Goal: Complete application form

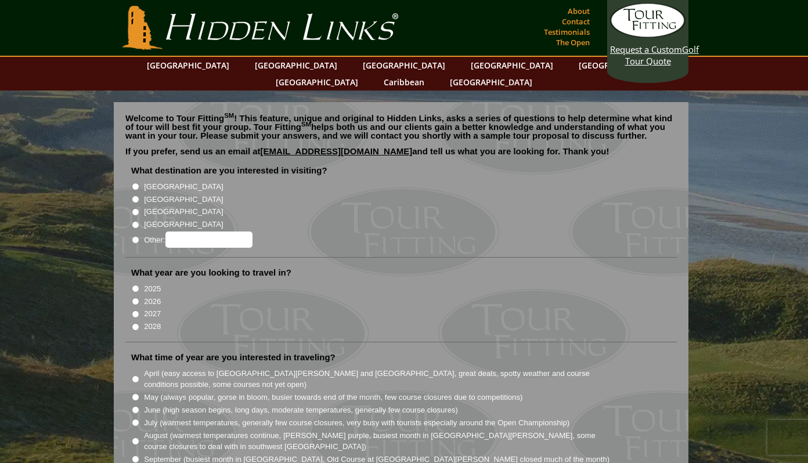
click at [135, 196] on input "[GEOGRAPHIC_DATA]" at bounding box center [136, 200] width 8 height 8
radio input "true"
click at [136, 298] on input "2026" at bounding box center [136, 302] width 8 height 8
radio input "true"
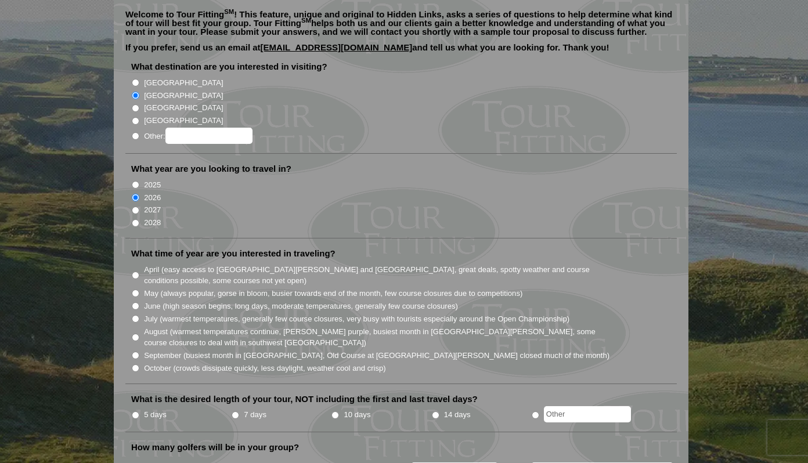
scroll to position [106, 0]
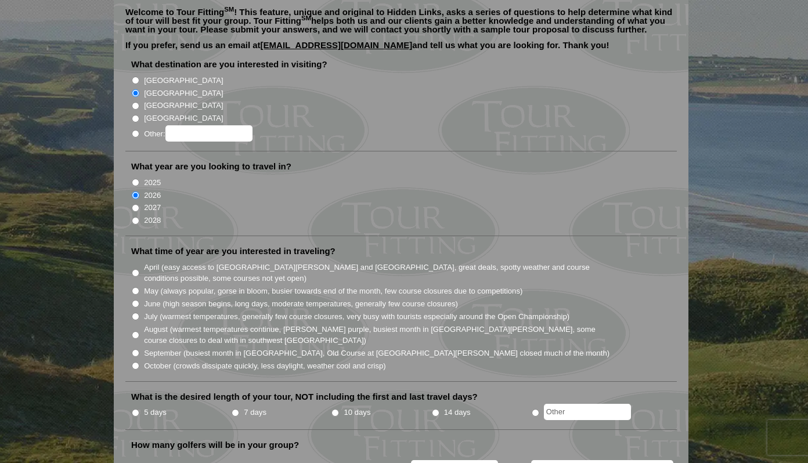
click at [136, 287] on input "May (always popular, gorse in bloom, busier towards end of the month, few cours…" at bounding box center [136, 291] width 8 height 8
radio input "true"
click at [139, 310] on li "July (warmest temperatures, generally few course closures, very busy with touri…" at bounding box center [405, 316] width 549 height 13
click at [135, 300] on input "June (high season begins, long days, moderate temperatures, generally few cours…" at bounding box center [136, 304] width 8 height 8
radio input "true"
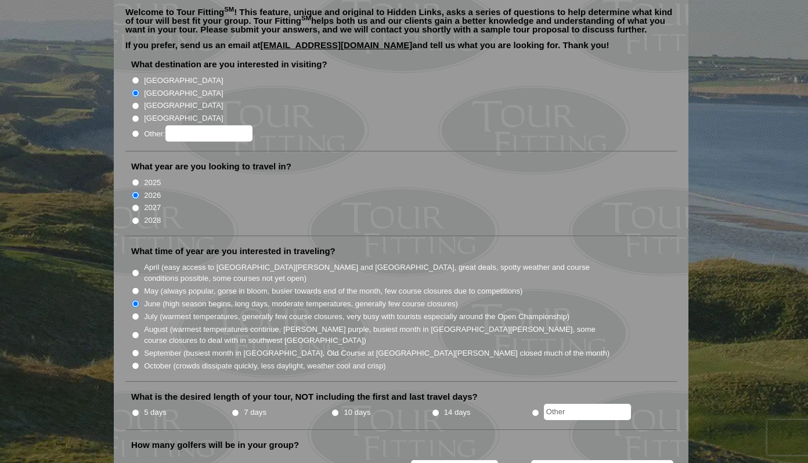
click at [134, 287] on input "May (always popular, gorse in bloom, busier towards end of the month, few cours…" at bounding box center [136, 291] width 8 height 8
radio input "true"
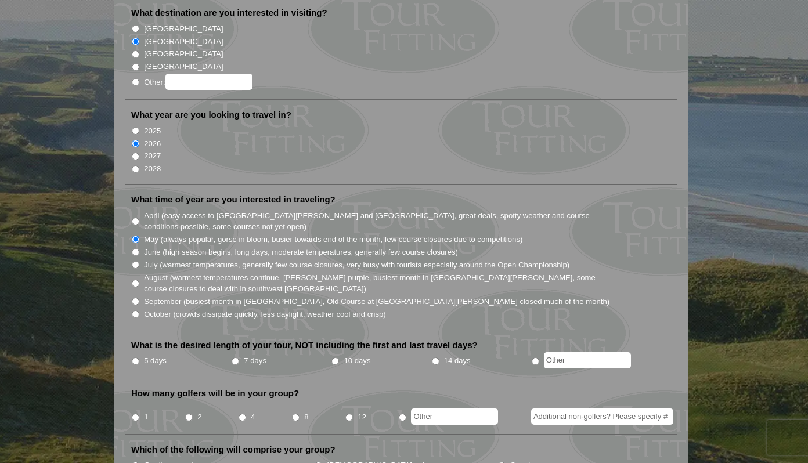
scroll to position [163, 0]
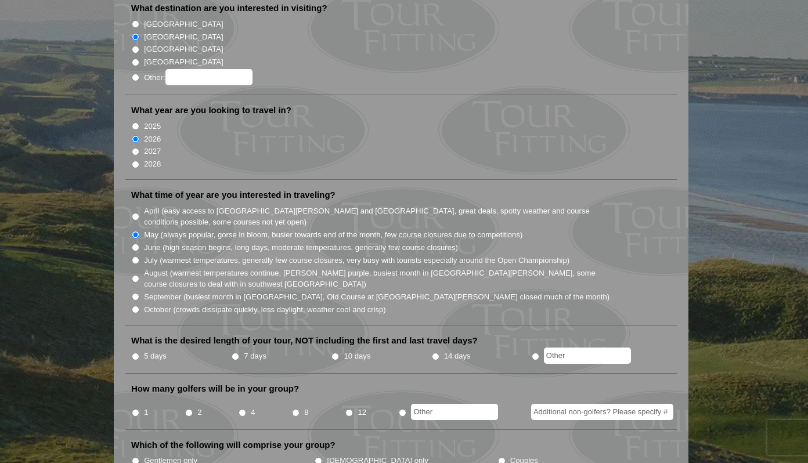
click at [139, 349] on li "5 days" at bounding box center [181, 356] width 100 height 15
click at [136, 353] on input "5 days" at bounding box center [136, 357] width 8 height 8
radio input "true"
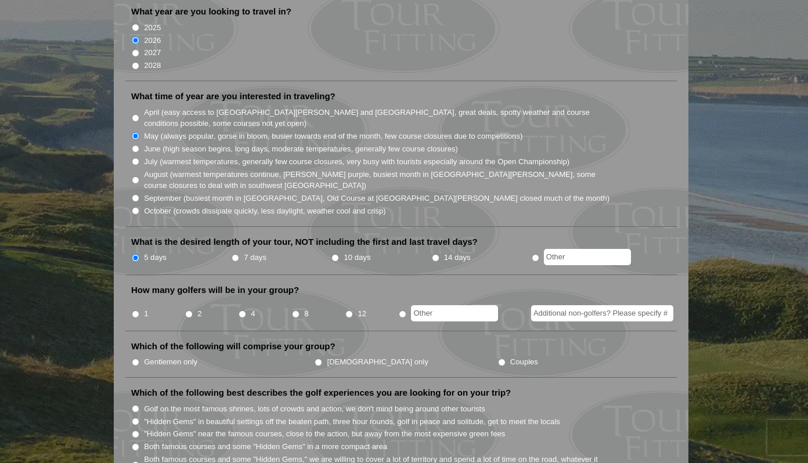
scroll to position [262, 0]
click at [244, 309] on input "4" at bounding box center [243, 313] width 8 height 8
radio input "true"
click at [140, 354] on li "Gentlemen only" at bounding box center [222, 360] width 183 height 13
click at [138, 358] on input "Gentlemen only" at bounding box center [136, 362] width 8 height 8
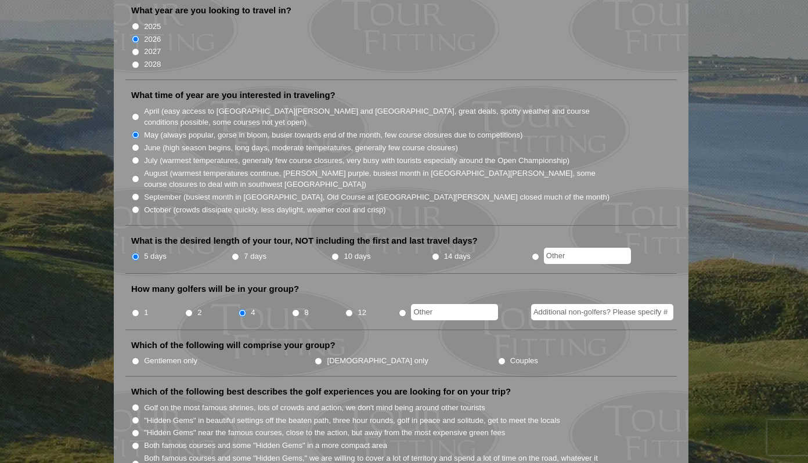
radio input "true"
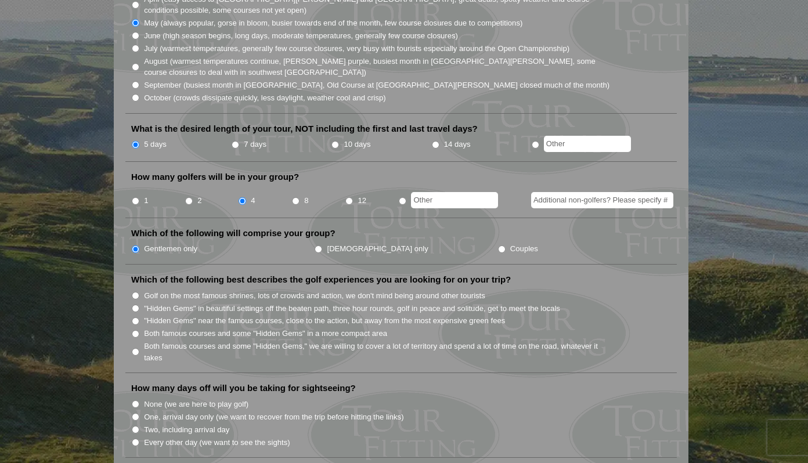
scroll to position [375, 0]
click at [132, 301] on li ""Hidden Gems" in beautiful settings off the beaten path, three hour rounds, gol…" at bounding box center [405, 307] width 549 height 13
click at [135, 304] on input ""Hidden Gems" in beautiful settings off the beaten path, three hour rounds, gol…" at bounding box center [136, 308] width 8 height 8
radio input "true"
click at [138, 291] on input "Golf on the most famous shrines, lots of crowds and action, we don't mind being…" at bounding box center [136, 295] width 8 height 8
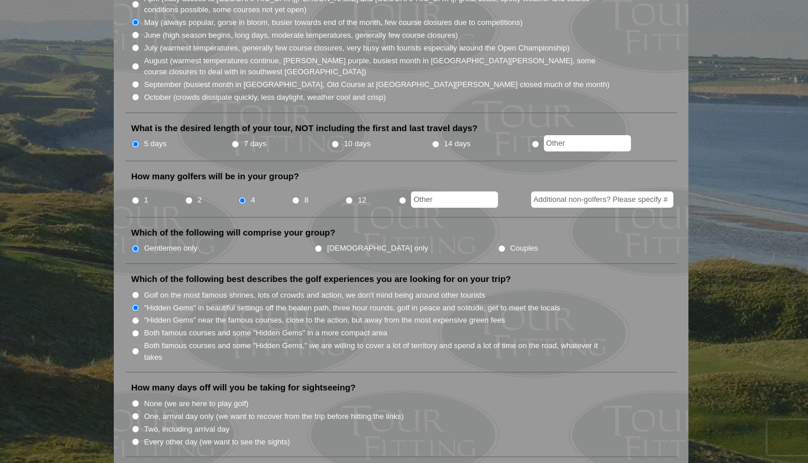
radio input "true"
click at [137, 304] on input ""Hidden Gems" in beautiful settings off the beaten path, three hour rounds, gol…" at bounding box center [136, 308] width 8 height 8
radio input "true"
click at [133, 326] on li "Both famous courses and some "Hidden Gems" in a more compact area" at bounding box center [405, 332] width 549 height 13
click at [138, 330] on input "Both famous courses and some "Hidden Gems" in a more compact area" at bounding box center [136, 334] width 8 height 8
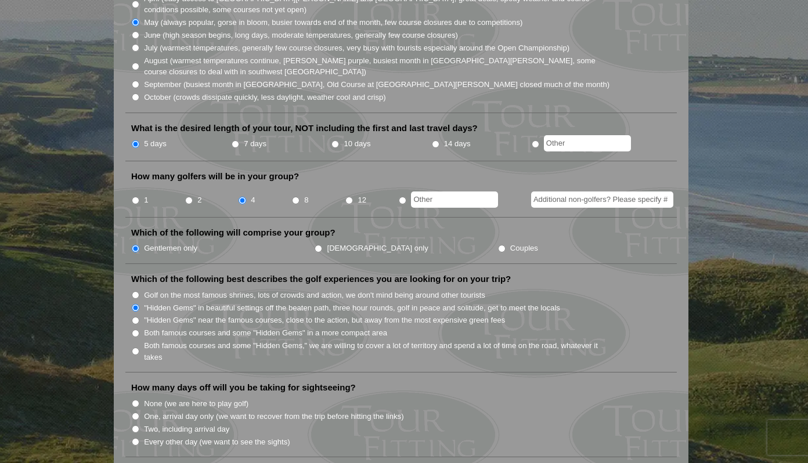
radio input "true"
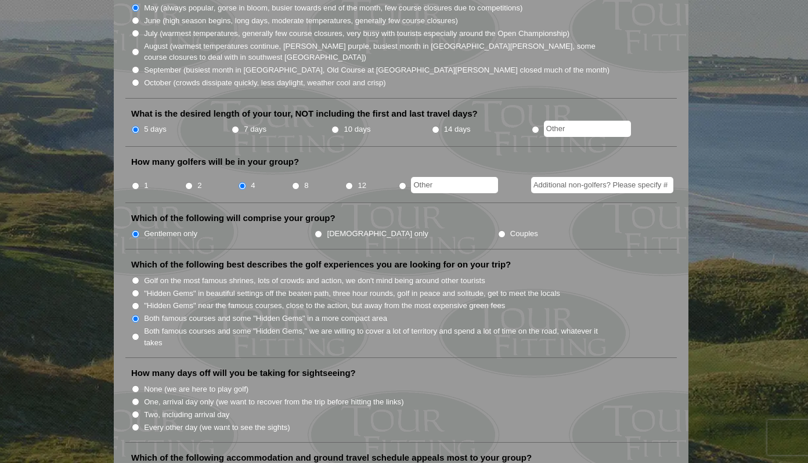
scroll to position [391, 0]
click at [136, 384] on input "None (we are here to play golf)" at bounding box center [136, 388] width 8 height 8
radio input "true"
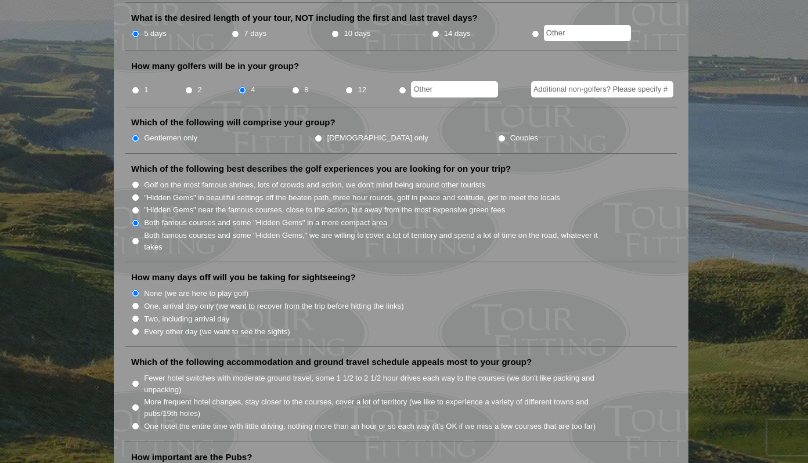
scroll to position [485, 0]
click at [137, 405] on input "More frequent hotel changes, stay closer to the courses, cover a lot of territo…" at bounding box center [136, 409] width 8 height 8
radio input "true"
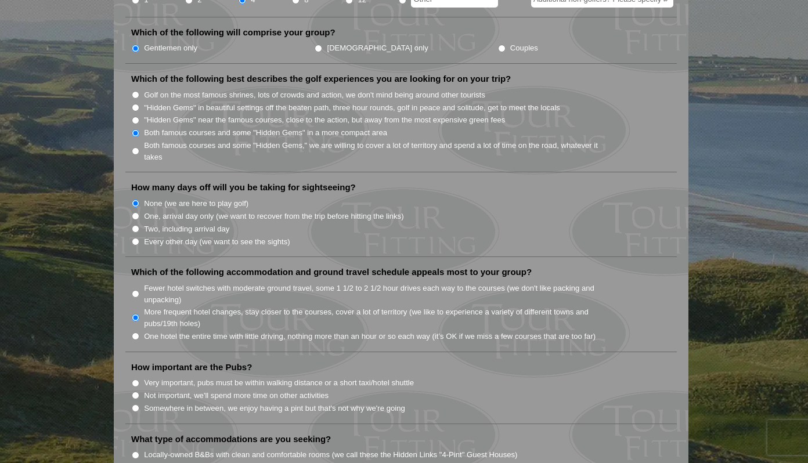
scroll to position [576, 0]
click at [137, 404] on input "Somewhere in between, we enjoy having a pint but that's not why we're going" at bounding box center [136, 408] width 8 height 8
radio input "true"
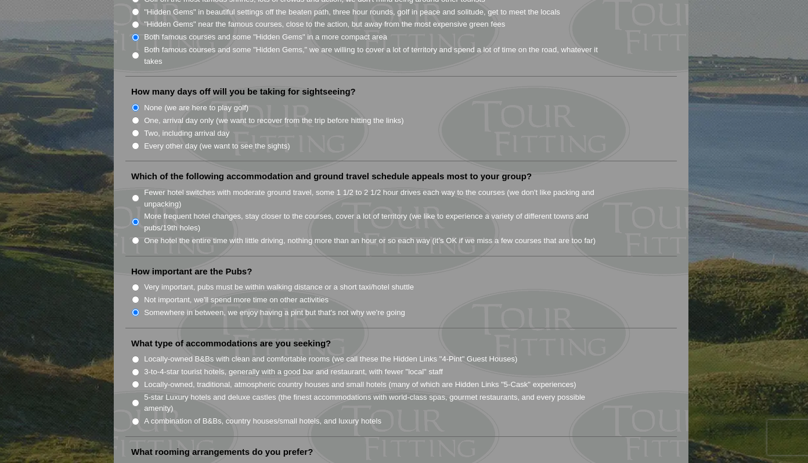
scroll to position [672, 0]
click at [132, 417] on input "A combination of B&Bs, country houses/small hotels, and luxury hotels" at bounding box center [136, 421] width 8 height 8
radio input "true"
click at [136, 380] on input "Locally-owned, traditional, atmospheric country houses and small hotels (many o…" at bounding box center [136, 384] width 8 height 8
radio input "true"
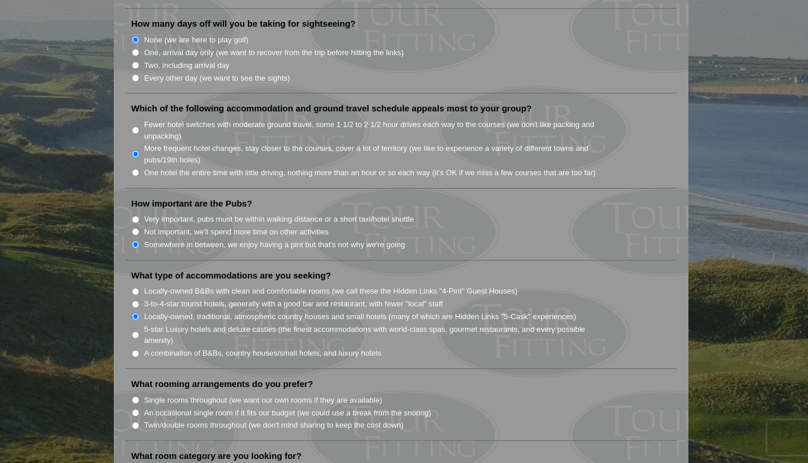
scroll to position [741, 0]
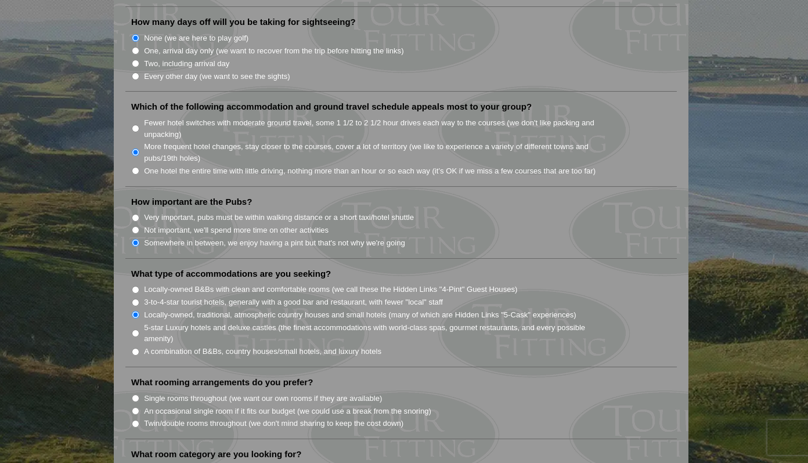
click at [135, 286] on input "Locally-owned B&Bs with clean and comfortable rooms (we call these the Hidden L…" at bounding box center [136, 290] width 8 height 8
radio input "true"
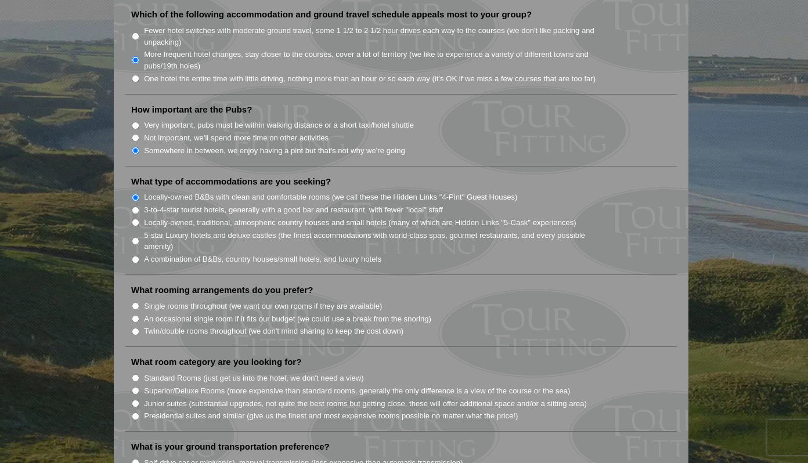
scroll to position [837, 0]
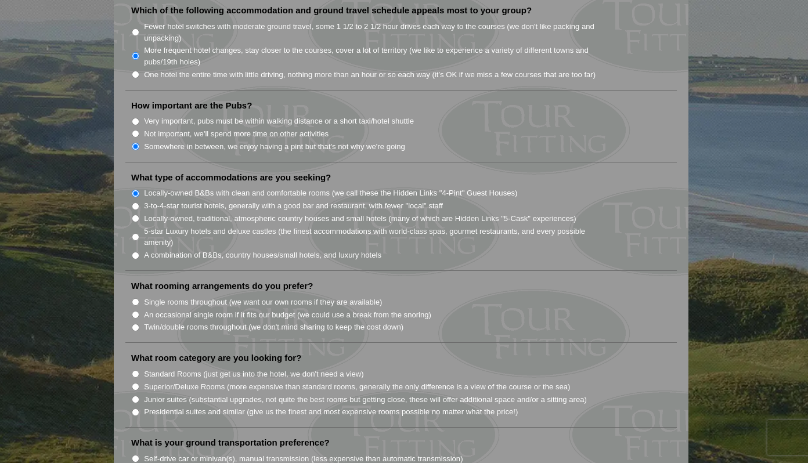
click at [138, 295] on li "Single rooms throughout (we want our own rooms if they are available)" at bounding box center [405, 301] width 549 height 13
click at [136, 298] on input "Single rooms throughout (we want our own rooms if they are available)" at bounding box center [136, 302] width 8 height 8
radio input "true"
click at [132, 370] on input "Standard Rooms (just get us into the hotel, we don't need a view)" at bounding box center [136, 374] width 8 height 8
radio input "true"
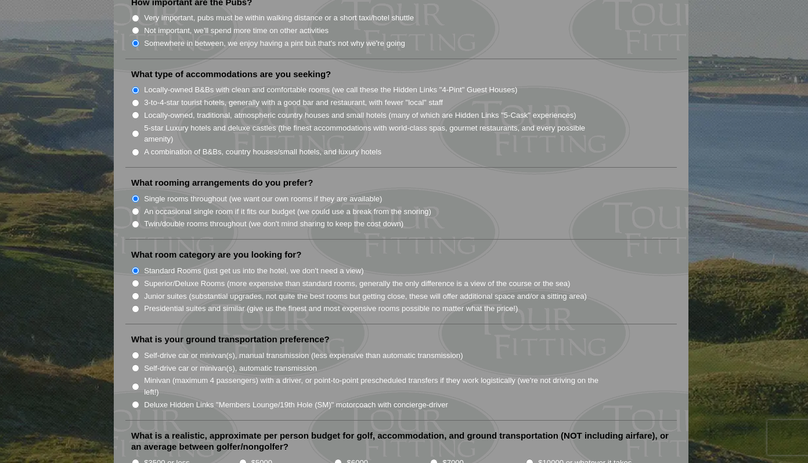
scroll to position [946, 0]
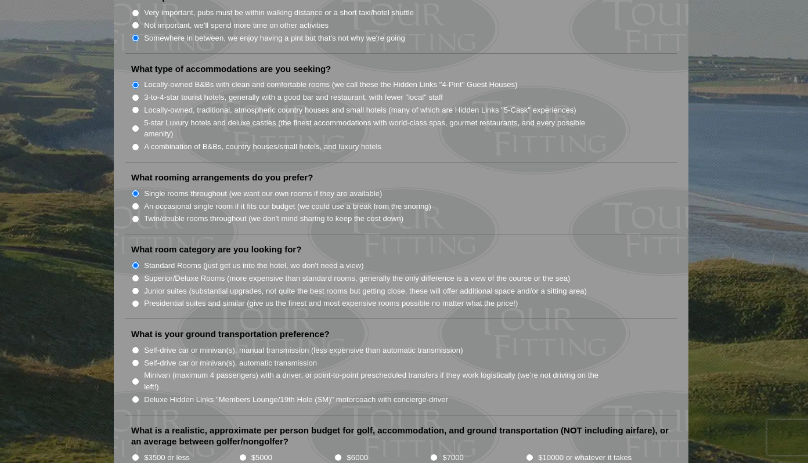
click at [134, 344] on li "Self-drive car or minivan(s), manual transmission (less expensive than automati…" at bounding box center [405, 350] width 549 height 13
click at [134, 347] on input "Self-drive car or minivan(s), manual transmission (less expensive than automati…" at bounding box center [136, 351] width 8 height 8
radio input "true"
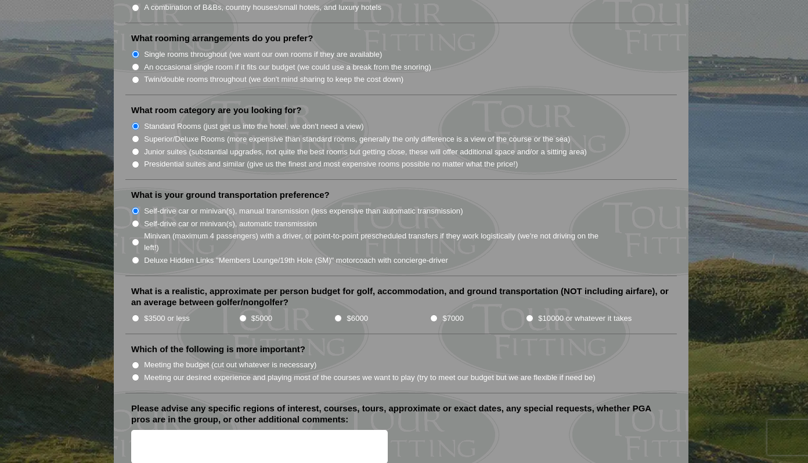
scroll to position [1087, 0]
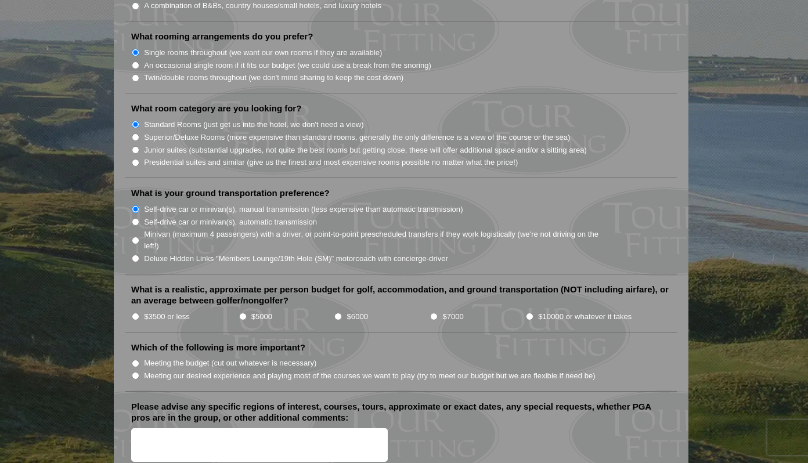
click at [136, 313] on input "$3500 or less" at bounding box center [136, 317] width 8 height 8
radio input "true"
click at [155, 370] on label "Meeting our desired experience and playing most of the courses we want to play …" at bounding box center [370, 376] width 452 height 12
click at [139, 372] on input "Meeting our desired experience and playing most of the courses we want to play …" at bounding box center [136, 376] width 8 height 8
radio input "true"
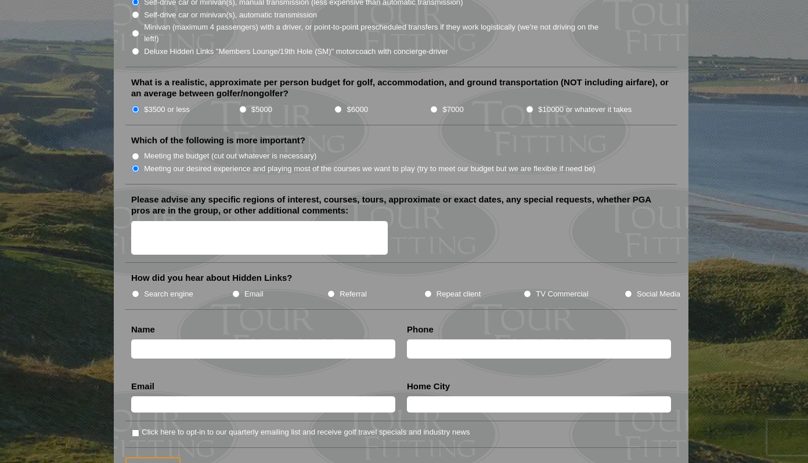
scroll to position [1290, 0]
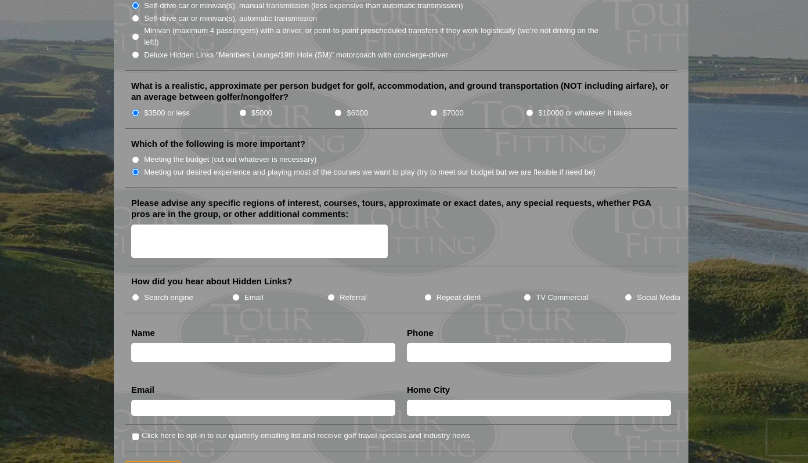
click at [150, 225] on textarea "Please advise any specific regions of interest, courses, tours, approximate or …" at bounding box center [259, 242] width 257 height 34
click at [168, 345] on input "text" at bounding box center [263, 352] width 264 height 19
type input "[PERSON_NAME]"
type input "5027976688"
type input "[PERSON_NAME][EMAIL_ADDRESS][PERSON_NAME][PERSON_NAME][DOMAIN_NAME]"
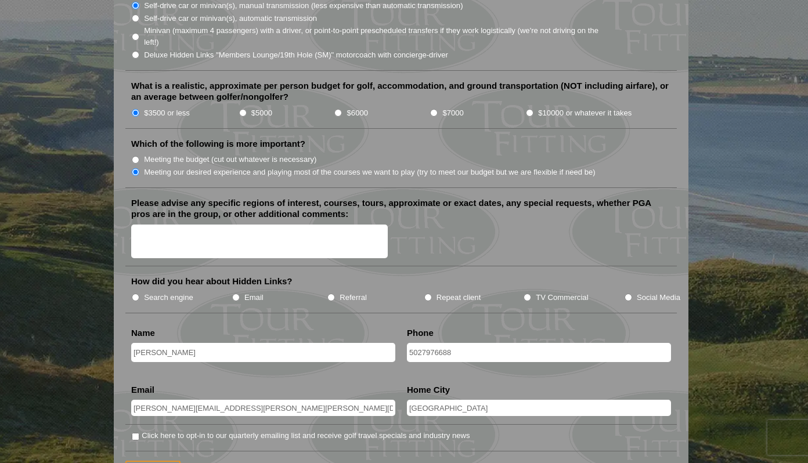
click at [421, 400] on input "[GEOGRAPHIC_DATA]" at bounding box center [539, 408] width 264 height 16
type input "[GEOGRAPHIC_DATA]"
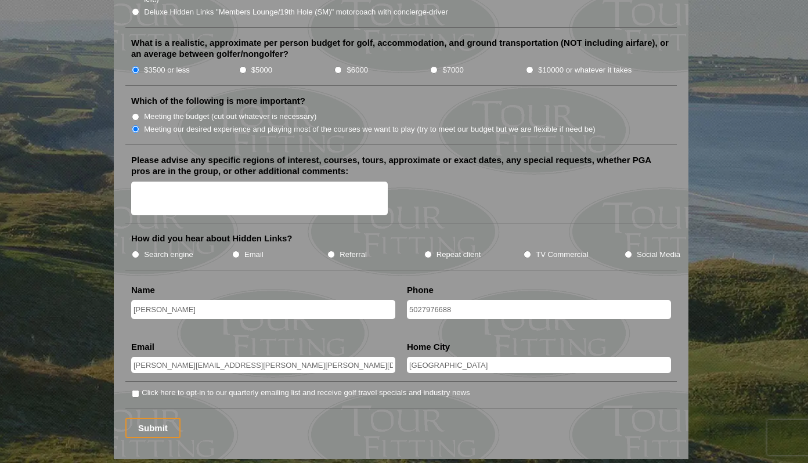
scroll to position [1334, 0]
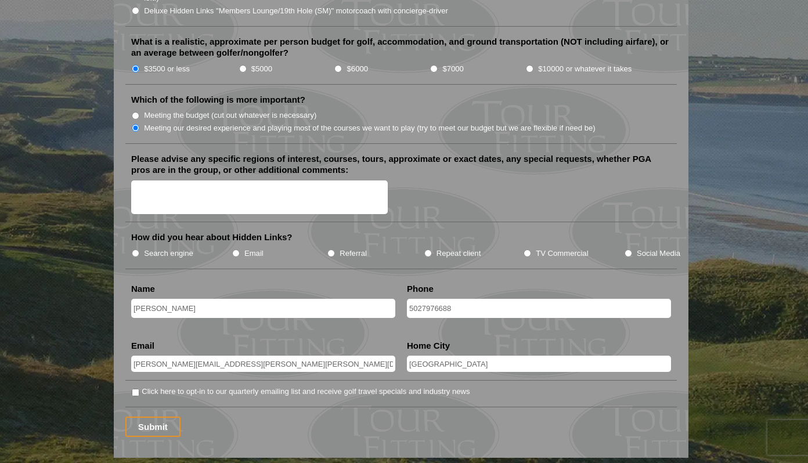
click at [188, 185] on textarea "Please advise any specific regions of interest, courses, tours, approximate or …" at bounding box center [259, 198] width 257 height 34
type textarea "I spent 10 days in the highlands a few years ago and was blown away. I don't kn…"
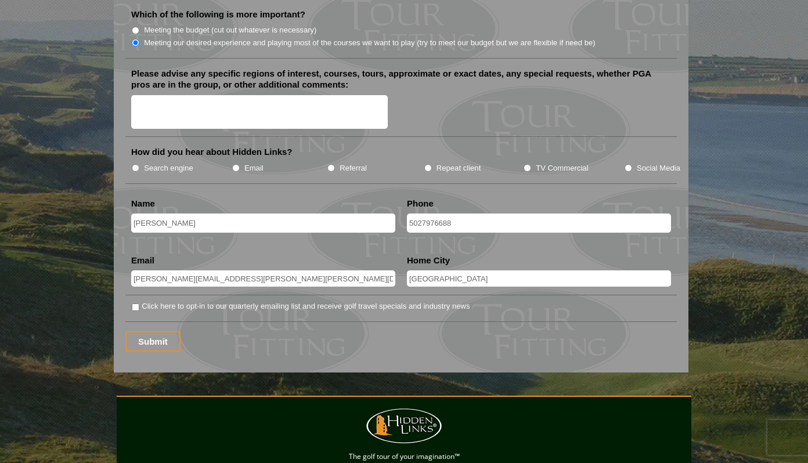
scroll to position [1419, 0]
click at [160, 332] on input "Submit" at bounding box center [152, 342] width 55 height 20
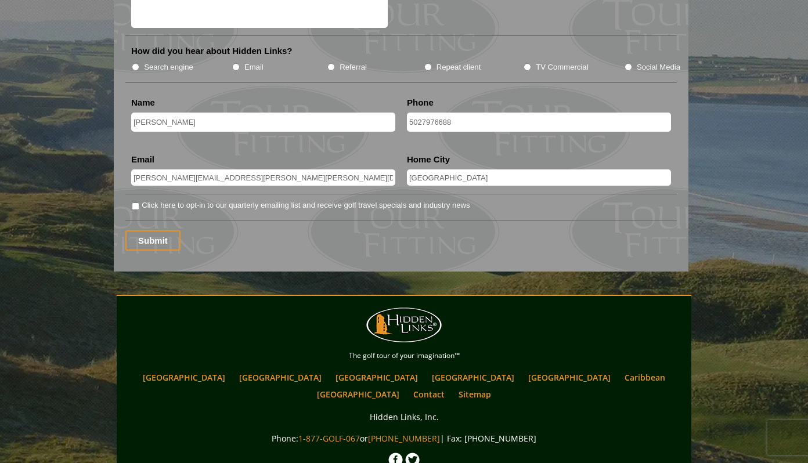
scroll to position [1541, 0]
click at [144, 203] on li "Click here to opt-in to our quarterly emailing list and receive golf travel spe…" at bounding box center [400, 211] width 551 height 22
click at [146, 231] on input "Submit" at bounding box center [152, 241] width 55 height 20
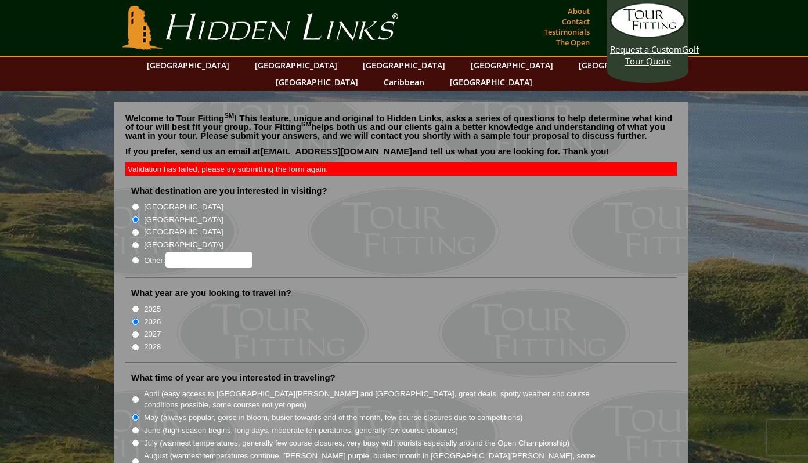
scroll to position [1541, 0]
